Goal: Complete application form

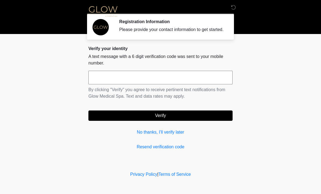
click at [151, 79] on input "text" at bounding box center [160, 78] width 144 height 14
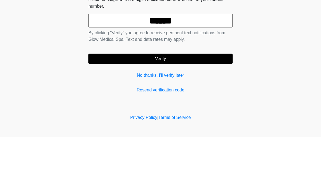
type input "******"
click at [174, 110] on button "Verify" at bounding box center [160, 115] width 144 height 10
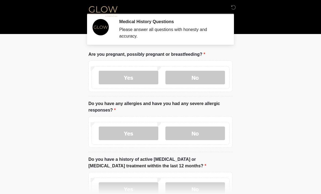
click at [195, 74] on label "No" at bounding box center [195, 78] width 60 height 14
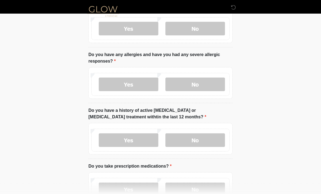
click at [210, 86] on label "No" at bounding box center [195, 85] width 60 height 14
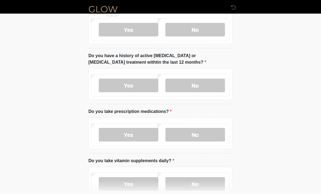
scroll to position [104, 0]
click at [210, 90] on label "No" at bounding box center [195, 86] width 60 height 14
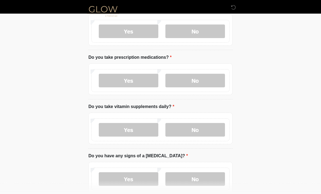
scroll to position [163, 0]
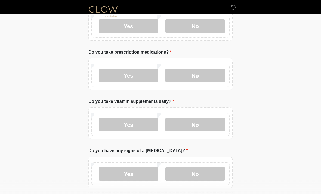
click at [208, 79] on label "No" at bounding box center [195, 76] width 60 height 14
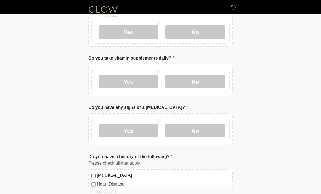
click at [204, 82] on label "No" at bounding box center [195, 82] width 60 height 14
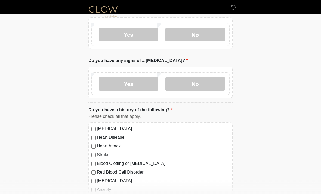
scroll to position [253, 0]
click at [211, 84] on label "No" at bounding box center [195, 84] width 60 height 14
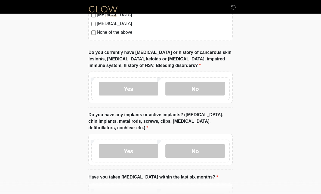
scroll to position [445, 0]
click at [214, 90] on label "No" at bounding box center [195, 89] width 60 height 14
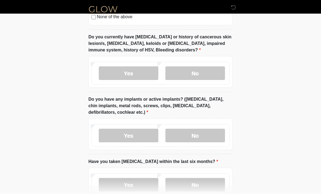
scroll to position [495, 0]
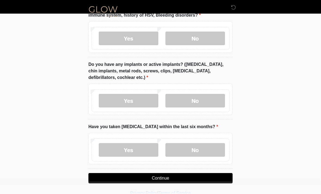
click at [209, 101] on label "No" at bounding box center [195, 101] width 60 height 14
click at [206, 153] on label "No" at bounding box center [195, 150] width 60 height 14
click at [199, 176] on button "Continue" at bounding box center [160, 178] width 144 height 10
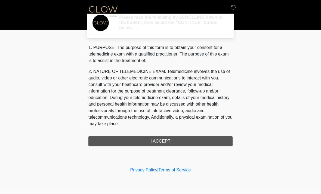
scroll to position [0, 0]
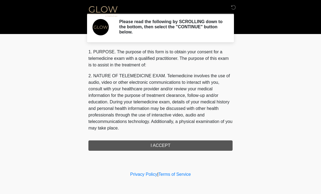
click at [173, 144] on div "1. PURPOSE. The purpose of this form is to obtain your consent for a telemedici…" at bounding box center [160, 100] width 144 height 102
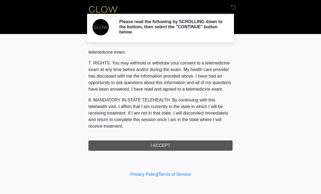
scroll to position [230, 0]
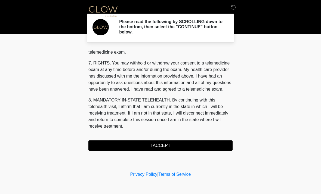
click at [168, 146] on button "I ACCEPT" at bounding box center [160, 145] width 144 height 10
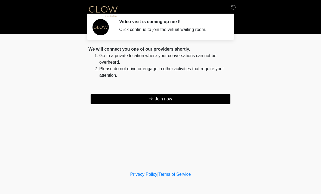
click at [176, 103] on button "Join now" at bounding box center [161, 99] width 140 height 10
